Goal: Information Seeking & Learning: Learn about a topic

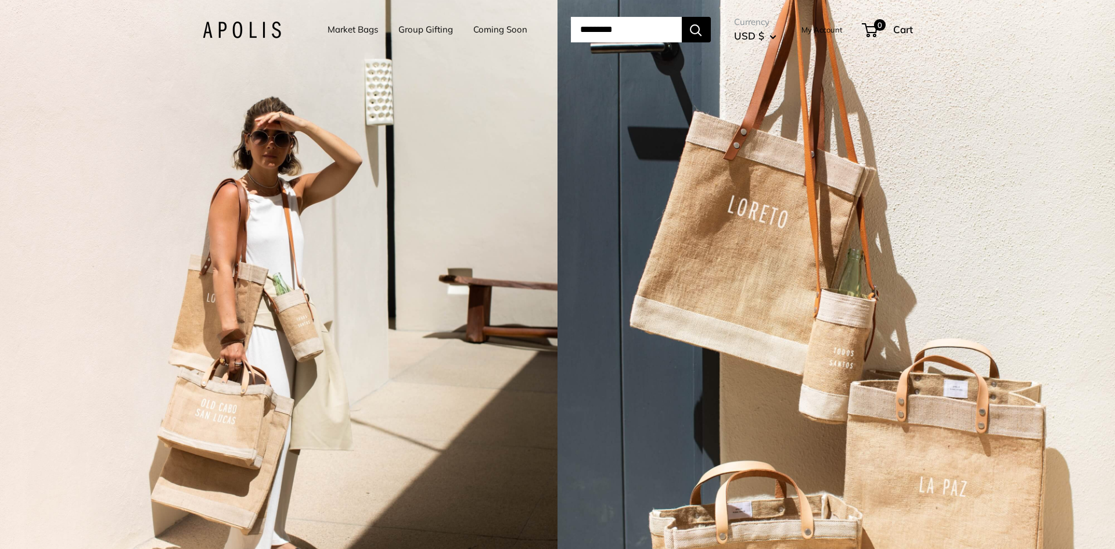
click at [624, 39] on input "Search..." at bounding box center [626, 30] width 111 height 26
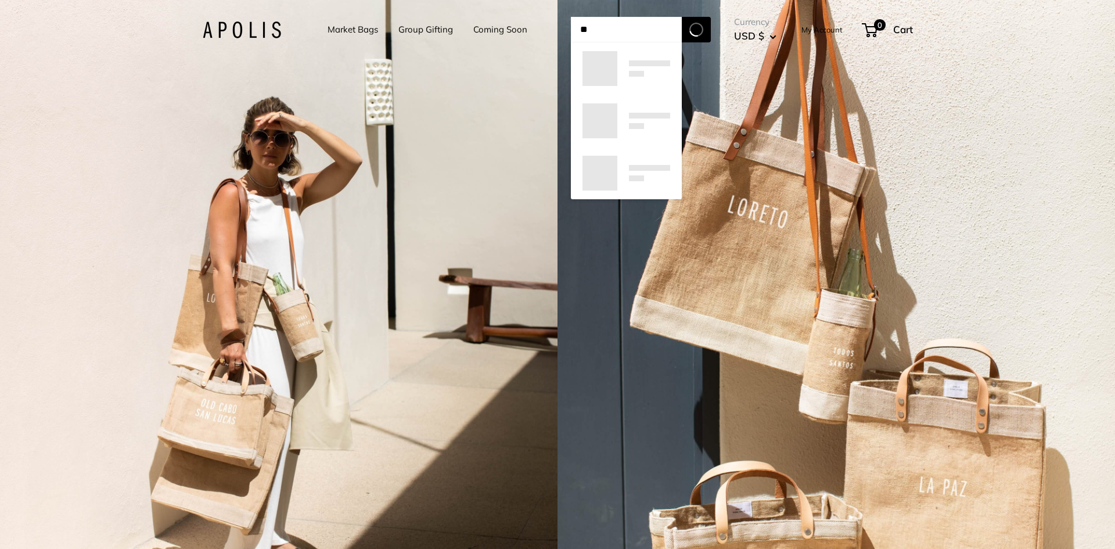
type input "*"
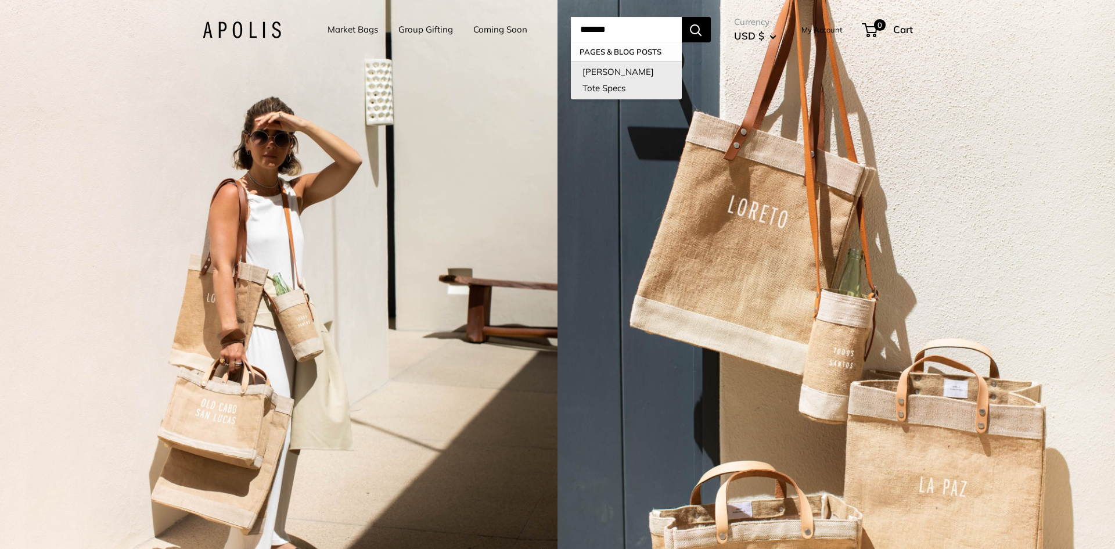
type input "*******"
click at [646, 71] on link "Mercado Tote Specs" at bounding box center [626, 80] width 111 height 38
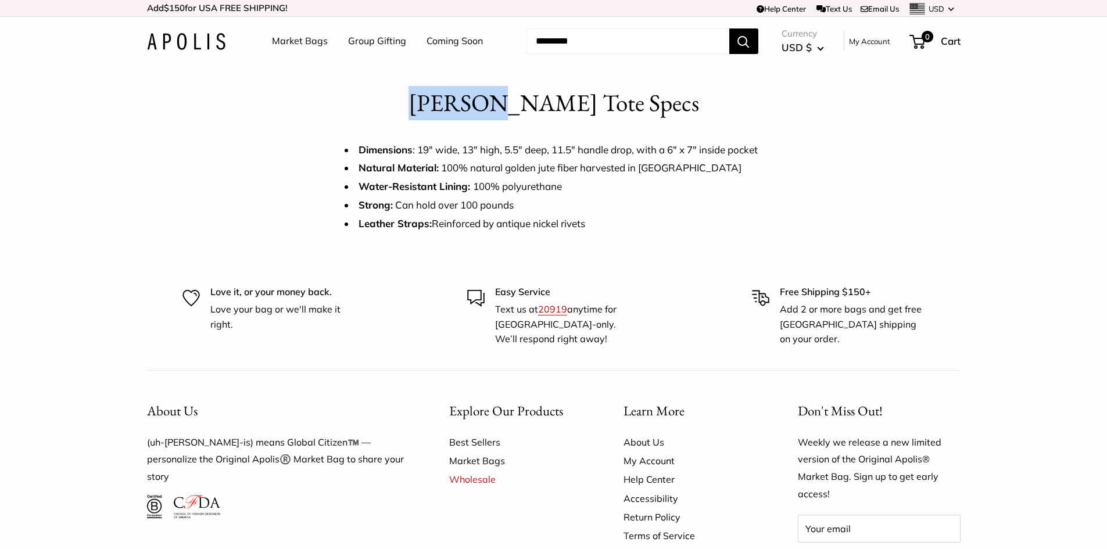
drag, startPoint x: 465, startPoint y: 97, endPoint x: 538, endPoint y: 102, distance: 74.0
click at [538, 102] on h1 "Mercado Tote Specs" at bounding box center [553, 103] width 290 height 34
copy h1 "Mercado"
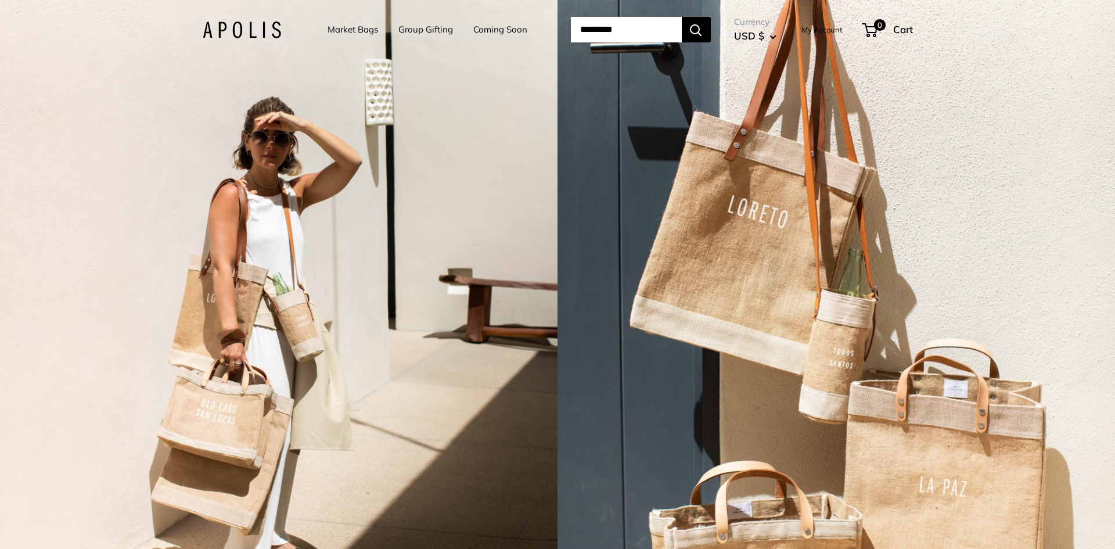
click at [328, 27] on link "Market Bags" at bounding box center [353, 29] width 51 height 16
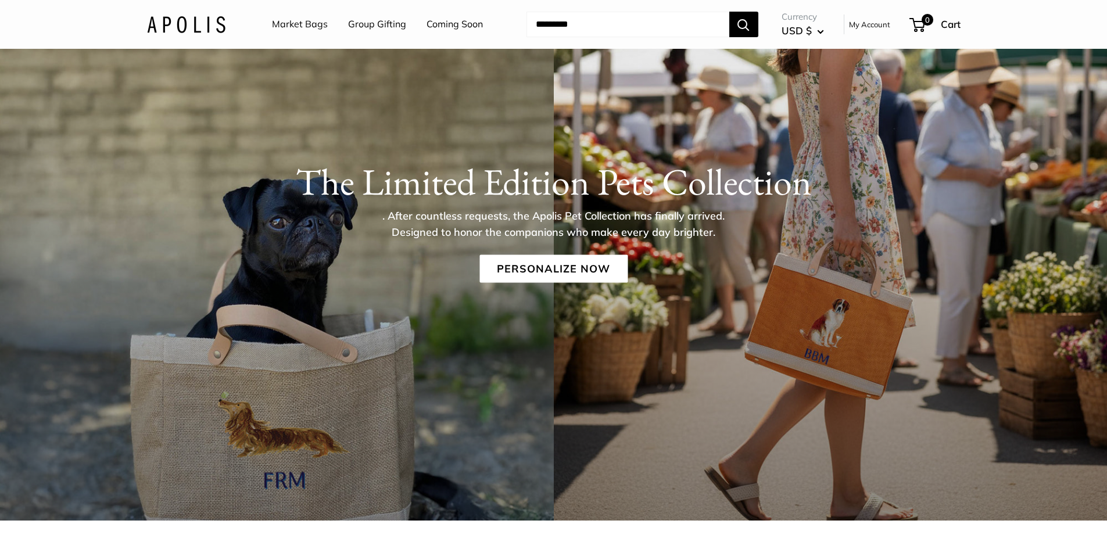
scroll to position [116, 0]
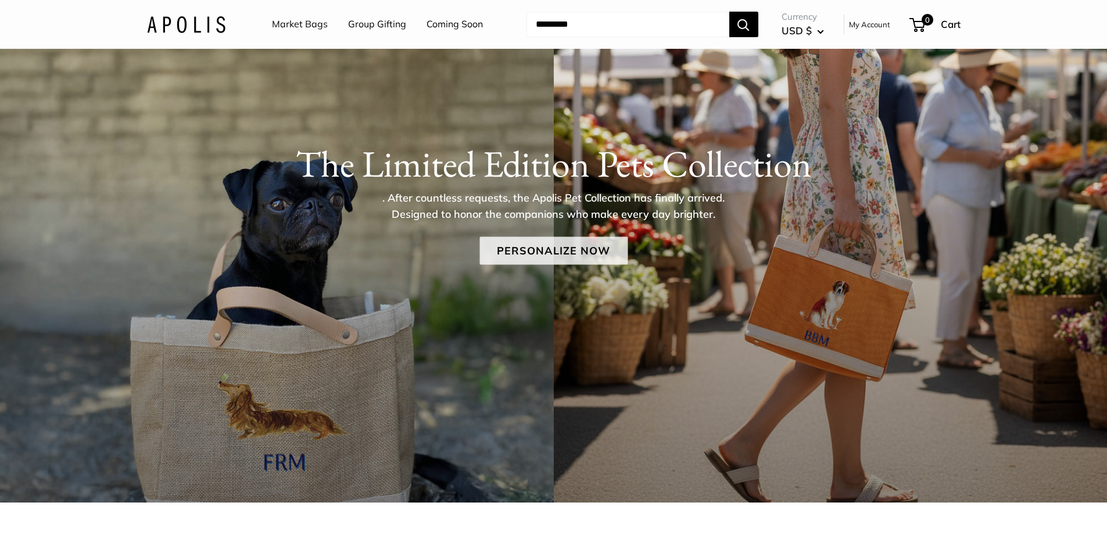
click at [512, 249] on link "Personalize Now" at bounding box center [553, 250] width 148 height 28
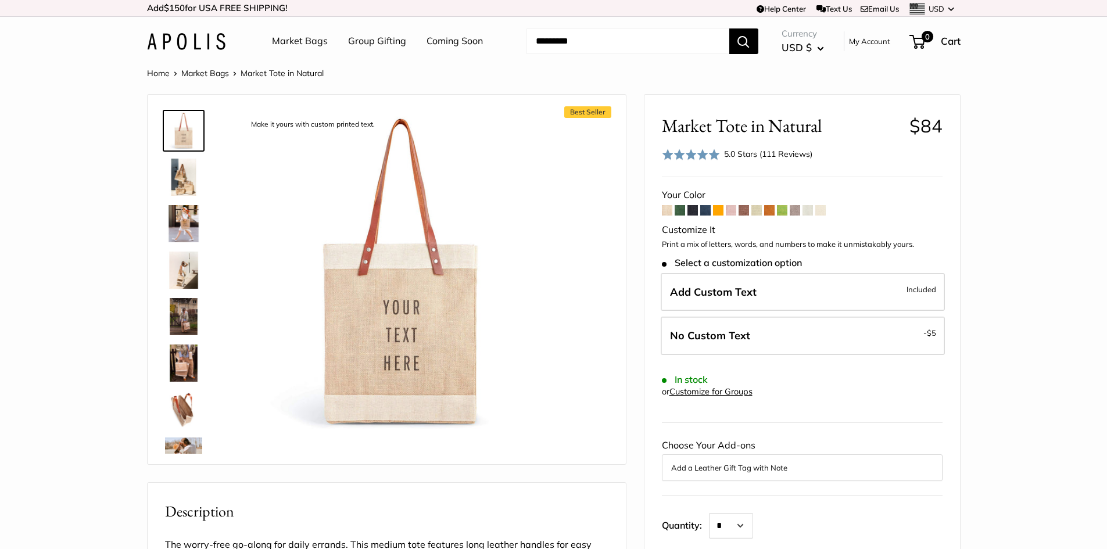
click at [168, 50] on div "Market Bags Group Gifting Coming Soon Need help? Text Us: 20919 hello@apolisglo…" at bounding box center [553, 41] width 813 height 37
click at [181, 44] on img at bounding box center [186, 41] width 78 height 17
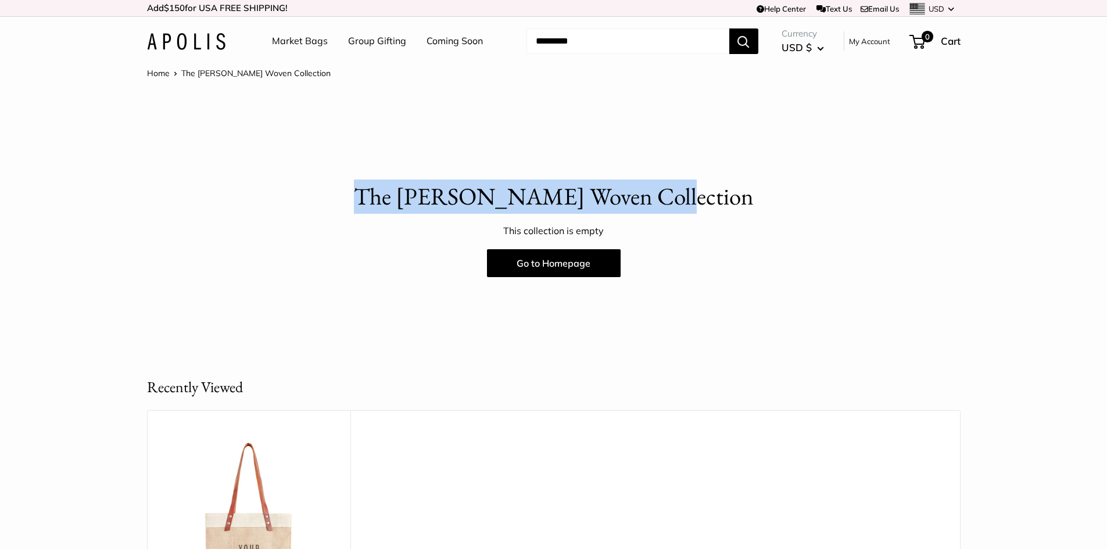
drag, startPoint x: 407, startPoint y: 191, endPoint x: 699, endPoint y: 196, distance: 291.6
click at [699, 196] on p "The [PERSON_NAME] Woven Collection" at bounding box center [553, 196] width 813 height 34
copy p "The Mercado Woven Collection"
